Goal: Task Accomplishment & Management: Manage account settings

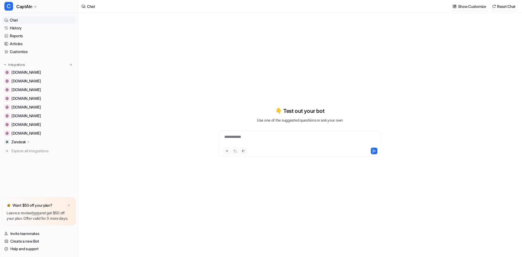
type textarea "**********"
click at [17, 27] on link "History" at bounding box center [39, 28] width 74 height 8
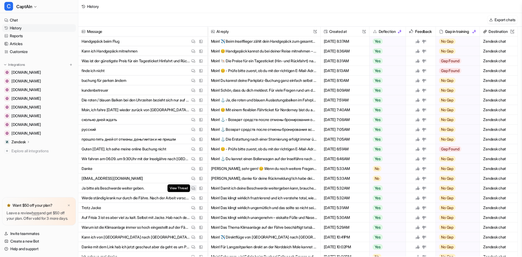
click at [192, 190] on img at bounding box center [193, 188] width 4 height 4
drag, startPoint x: 133, startPoint y: 178, endPoint x: 84, endPoint y: 180, distance: 48.1
click at [84, 180] on span "[EMAIL_ADDRESS][DOMAIN_NAME] View Thread View Sources" at bounding box center [142, 178] width 125 height 10
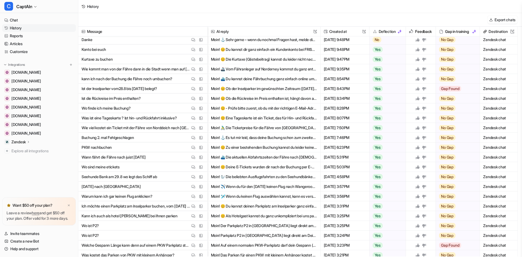
scroll to position [294, 0]
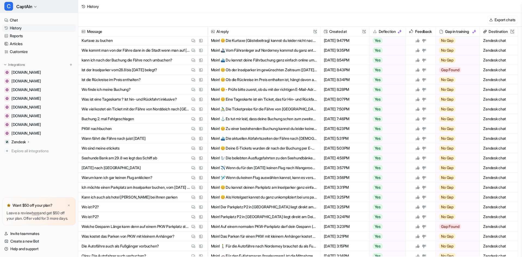
click at [21, 8] on span "CaptAIn" at bounding box center [24, 7] width 16 height 8
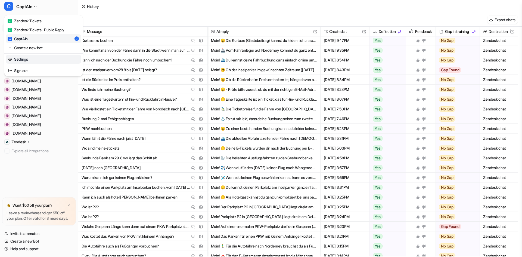
click at [35, 58] on link "Settings" at bounding box center [43, 59] width 75 height 9
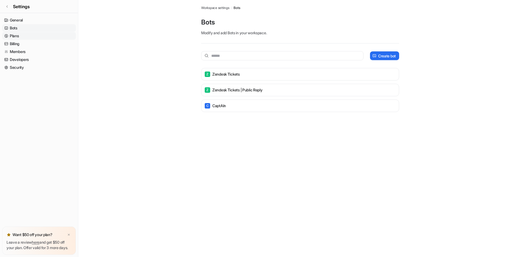
click at [25, 37] on link "Plans" at bounding box center [39, 36] width 74 height 8
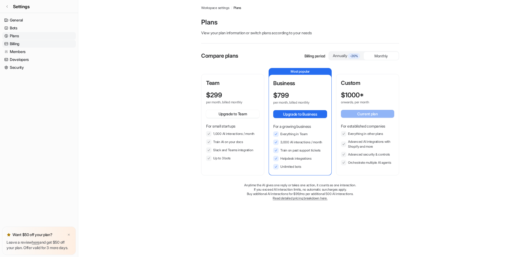
click at [21, 42] on link "Billing" at bounding box center [39, 44] width 74 height 8
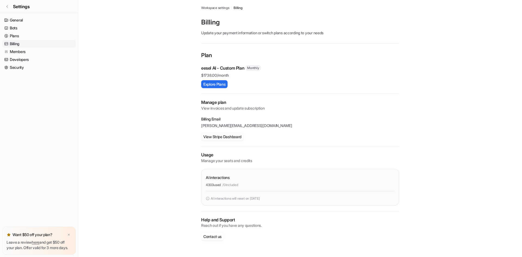
click at [216, 137] on button "View Stripe Dashboard" at bounding box center [222, 137] width 42 height 8
